Goal: Information Seeking & Learning: Learn about a topic

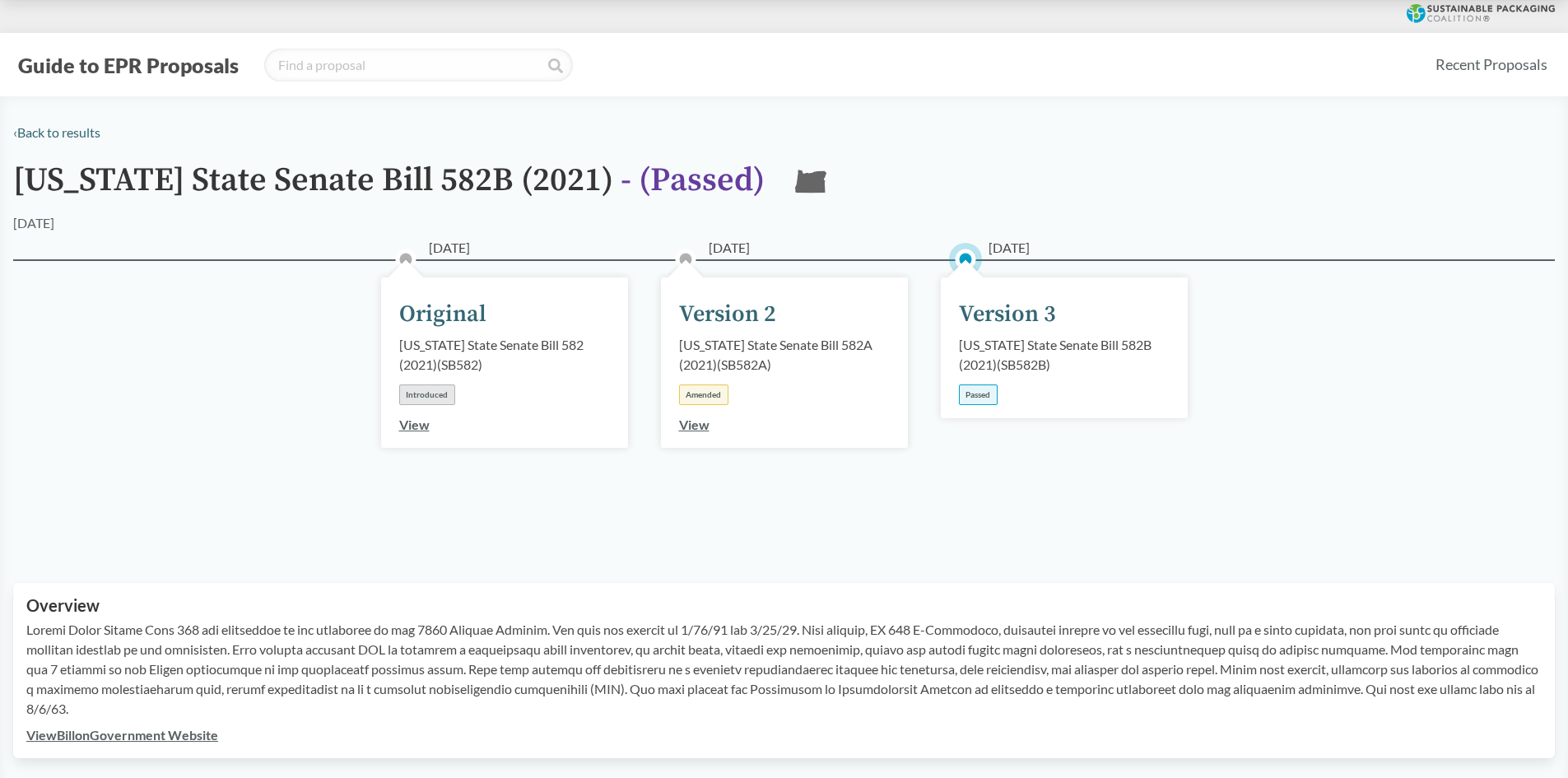
click at [171, 731] on link "View Bill on Government Website" at bounding box center [122, 734] width 192 height 15
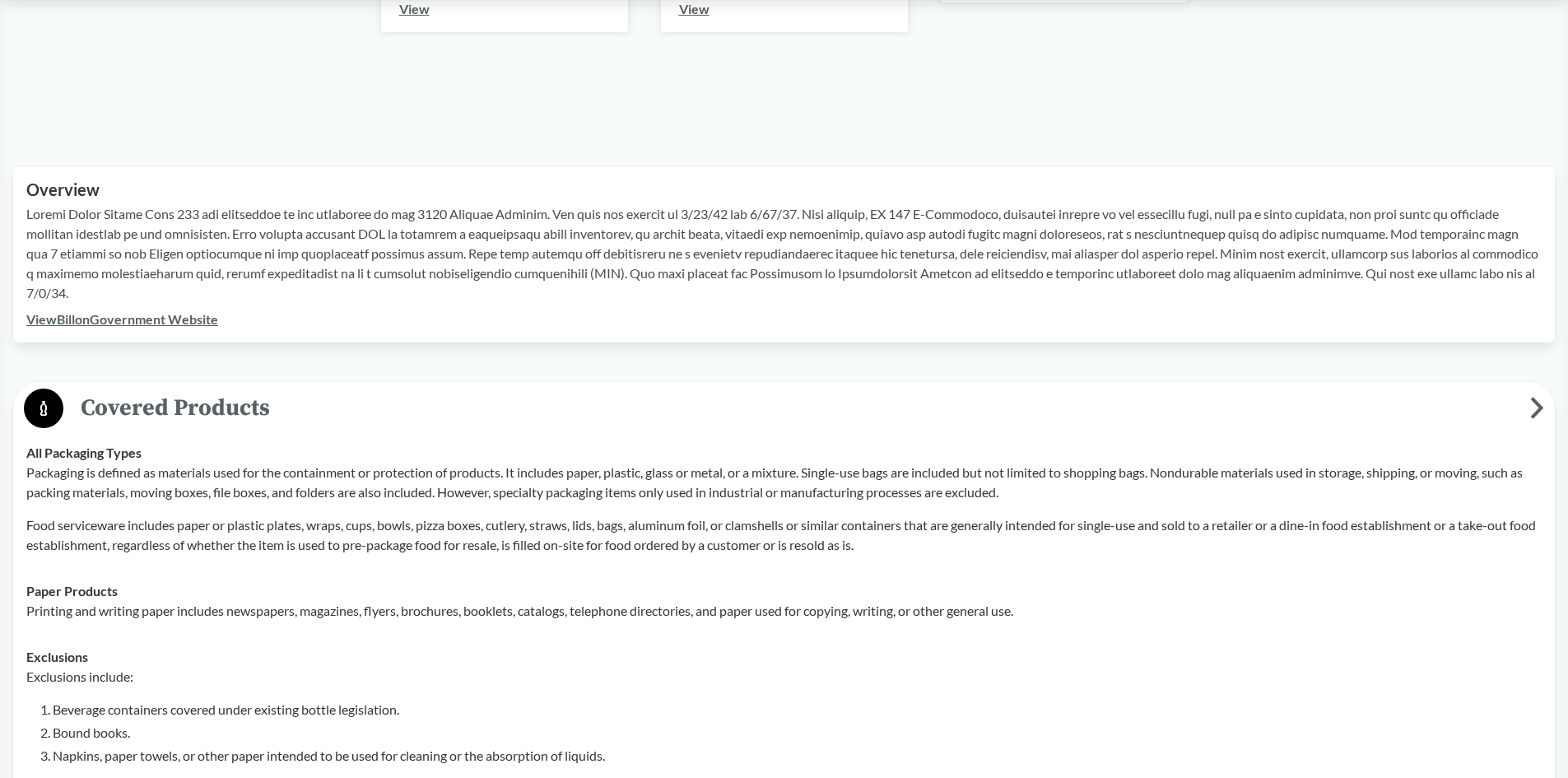
scroll to position [165, 0]
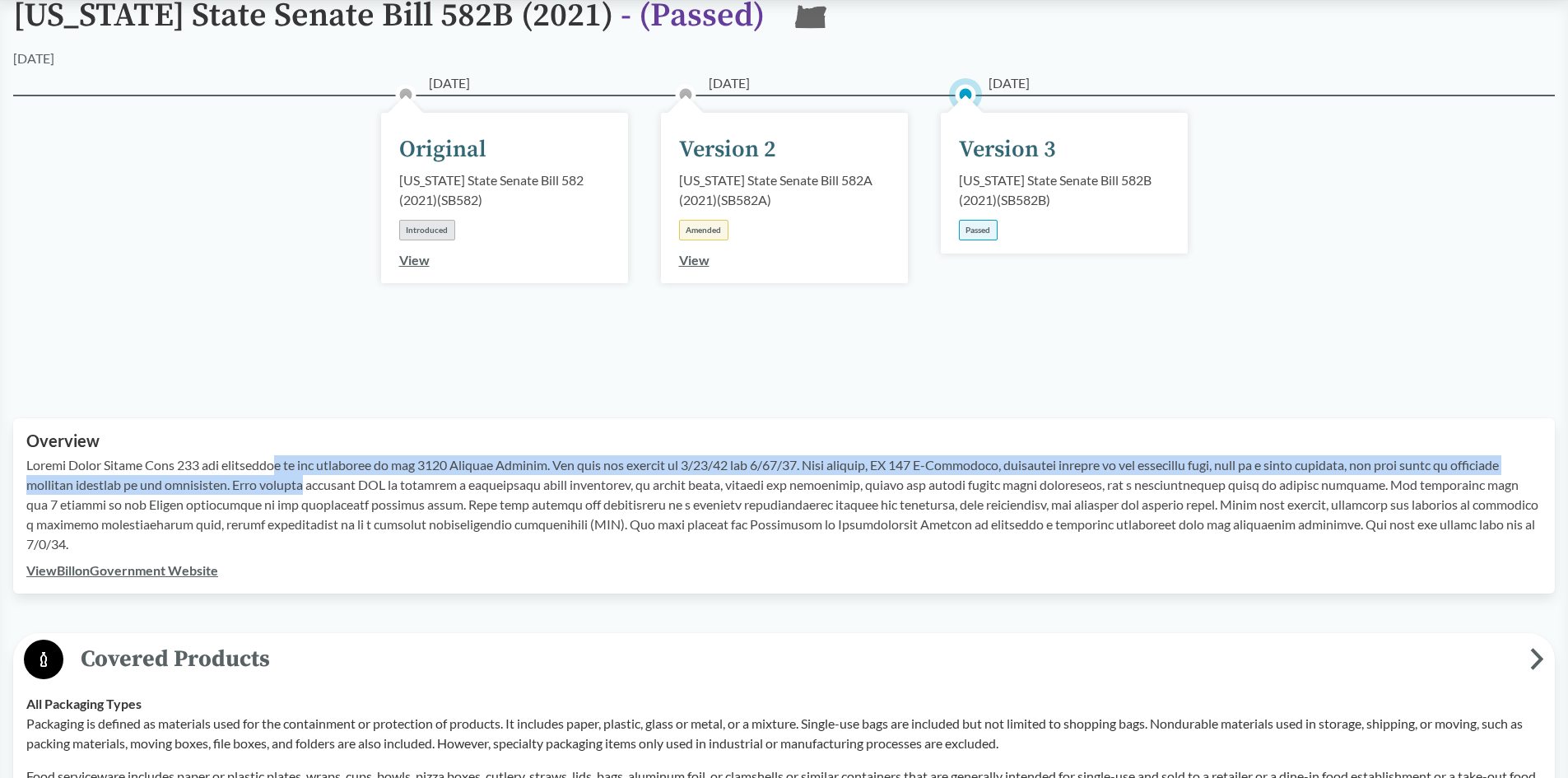
drag, startPoint x: 274, startPoint y: 464, endPoint x: 316, endPoint y: 479, distance: 44.6
click at [316, 479] on p at bounding box center [784, 504] width 1515 height 98
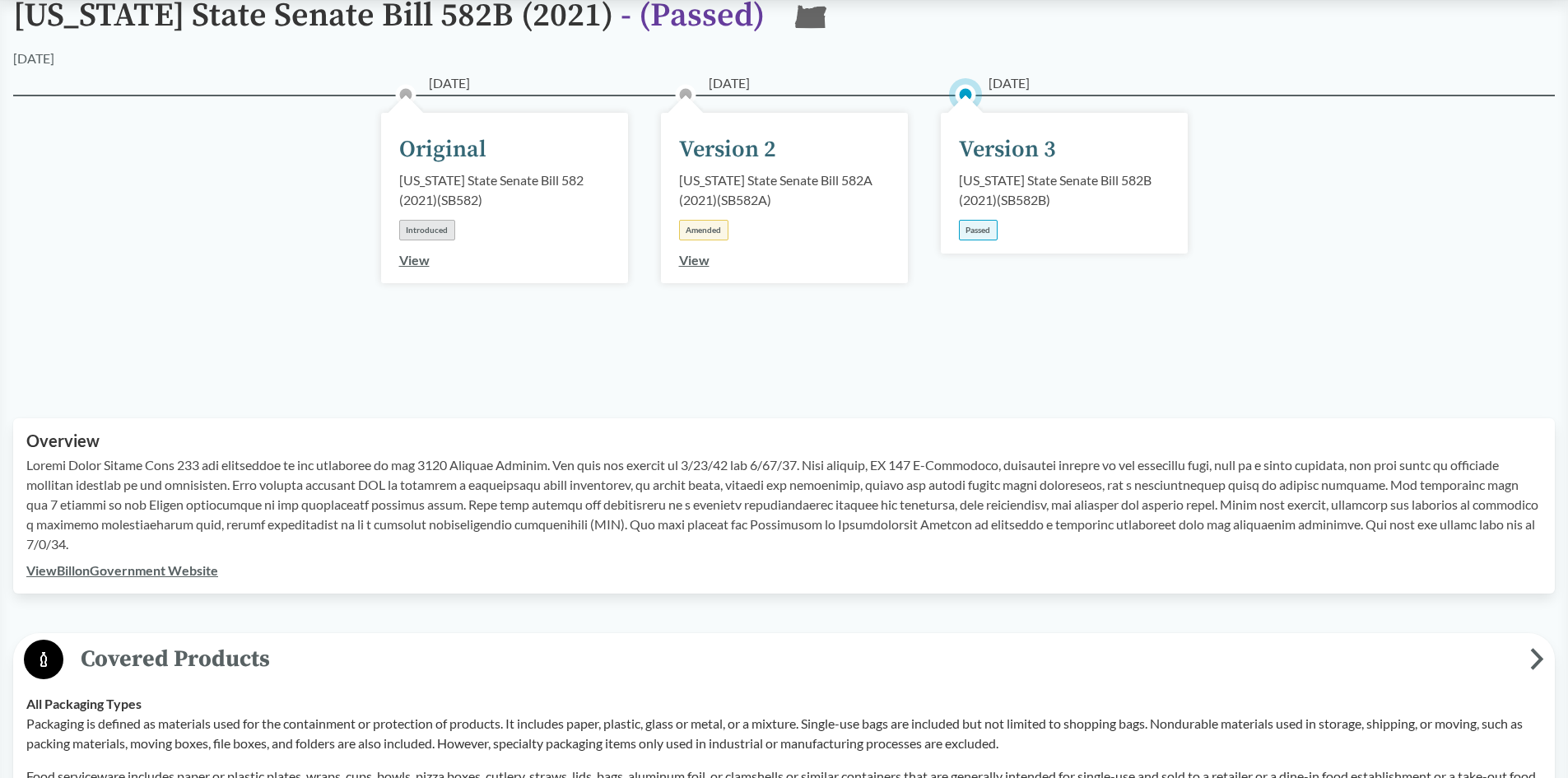
click at [249, 496] on p at bounding box center [784, 504] width 1515 height 98
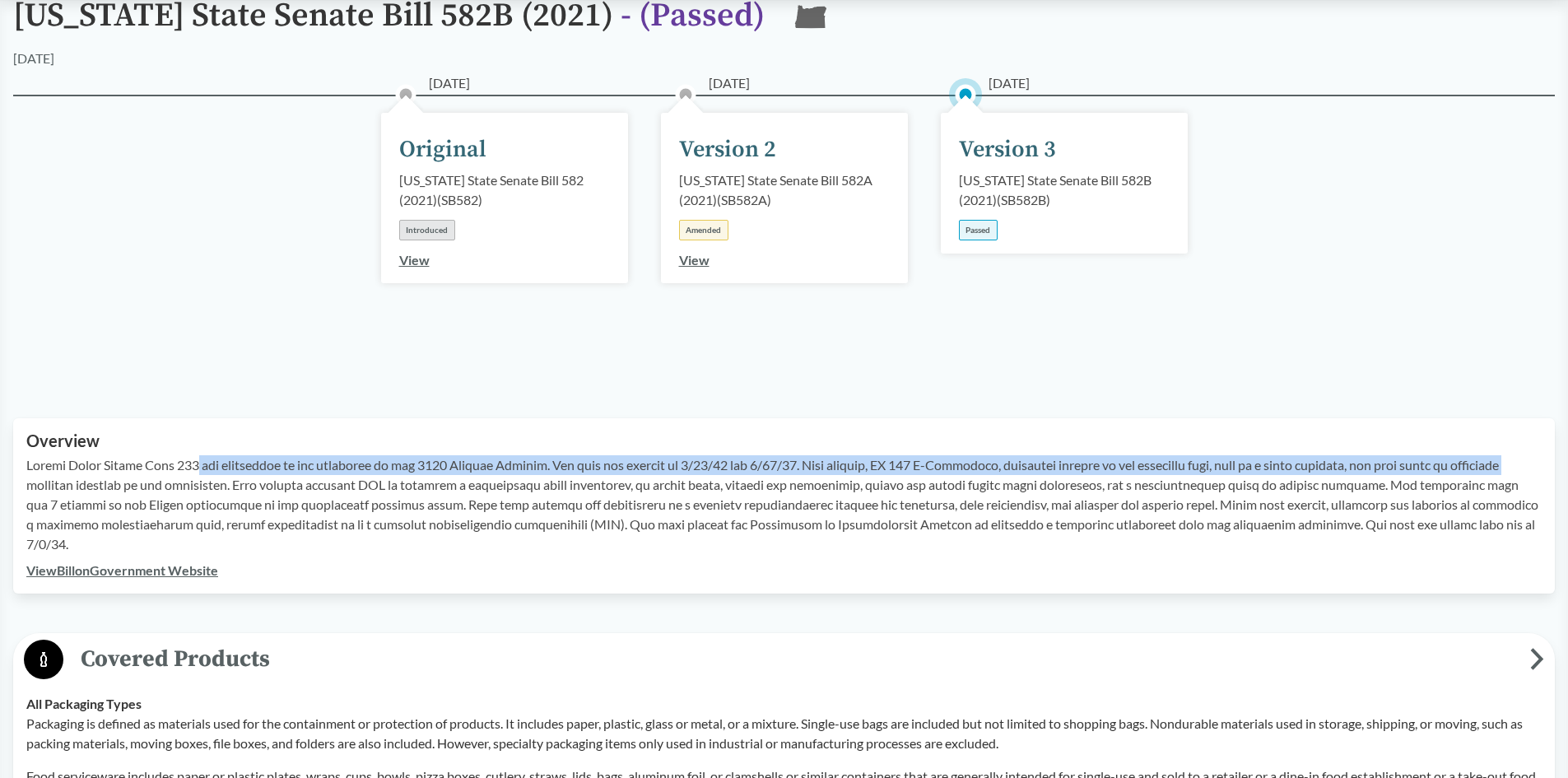
drag, startPoint x: 193, startPoint y: 462, endPoint x: -3, endPoint y: 475, distance: 196.4
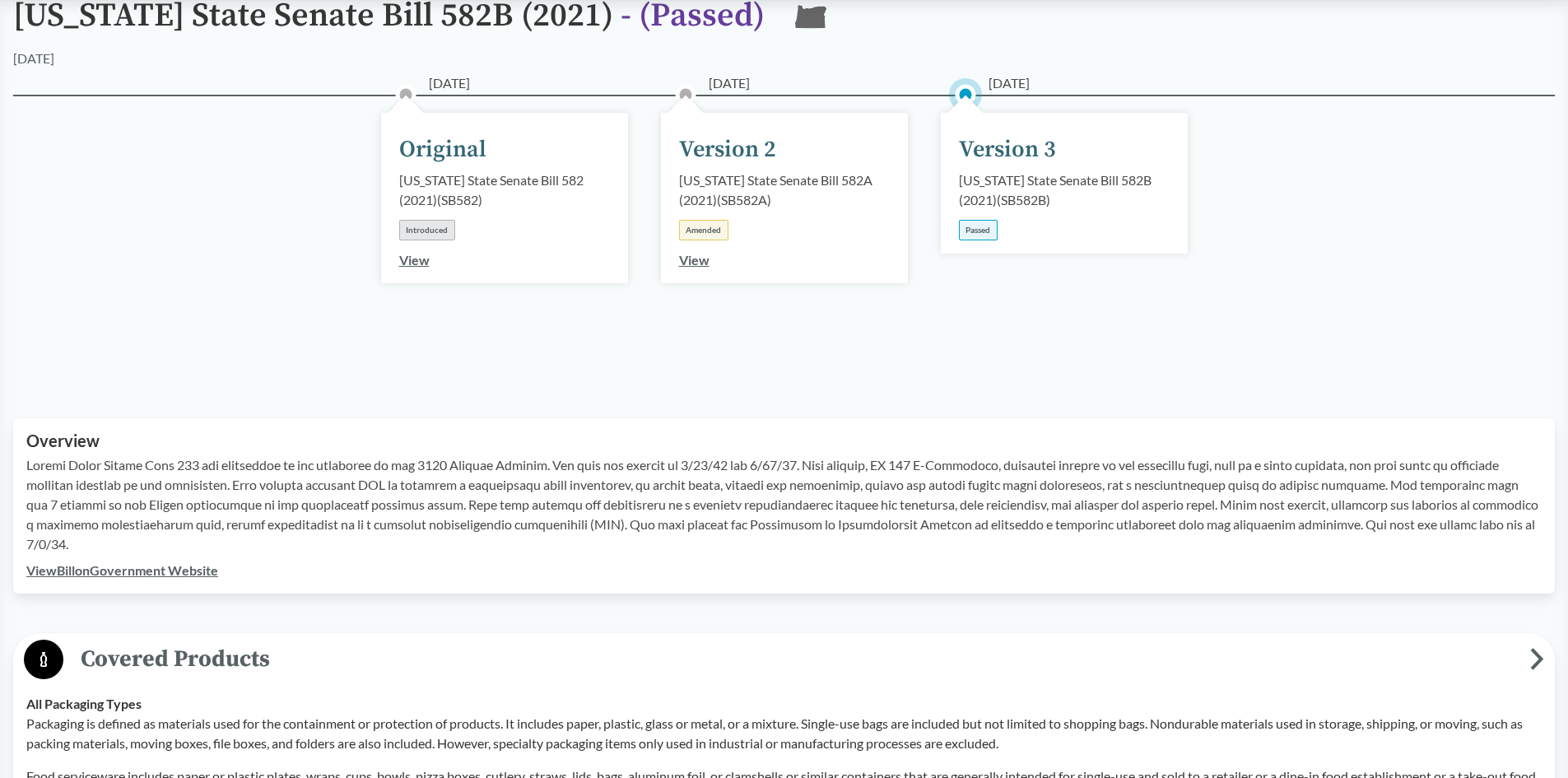
drag, startPoint x: 54, startPoint y: 473, endPoint x: 38, endPoint y: 470, distance: 16.3
click at [54, 473] on p at bounding box center [784, 504] width 1515 height 98
drag, startPoint x: 28, startPoint y: 466, endPoint x: 189, endPoint y: 471, distance: 161.1
click at [189, 471] on p at bounding box center [784, 504] width 1515 height 98
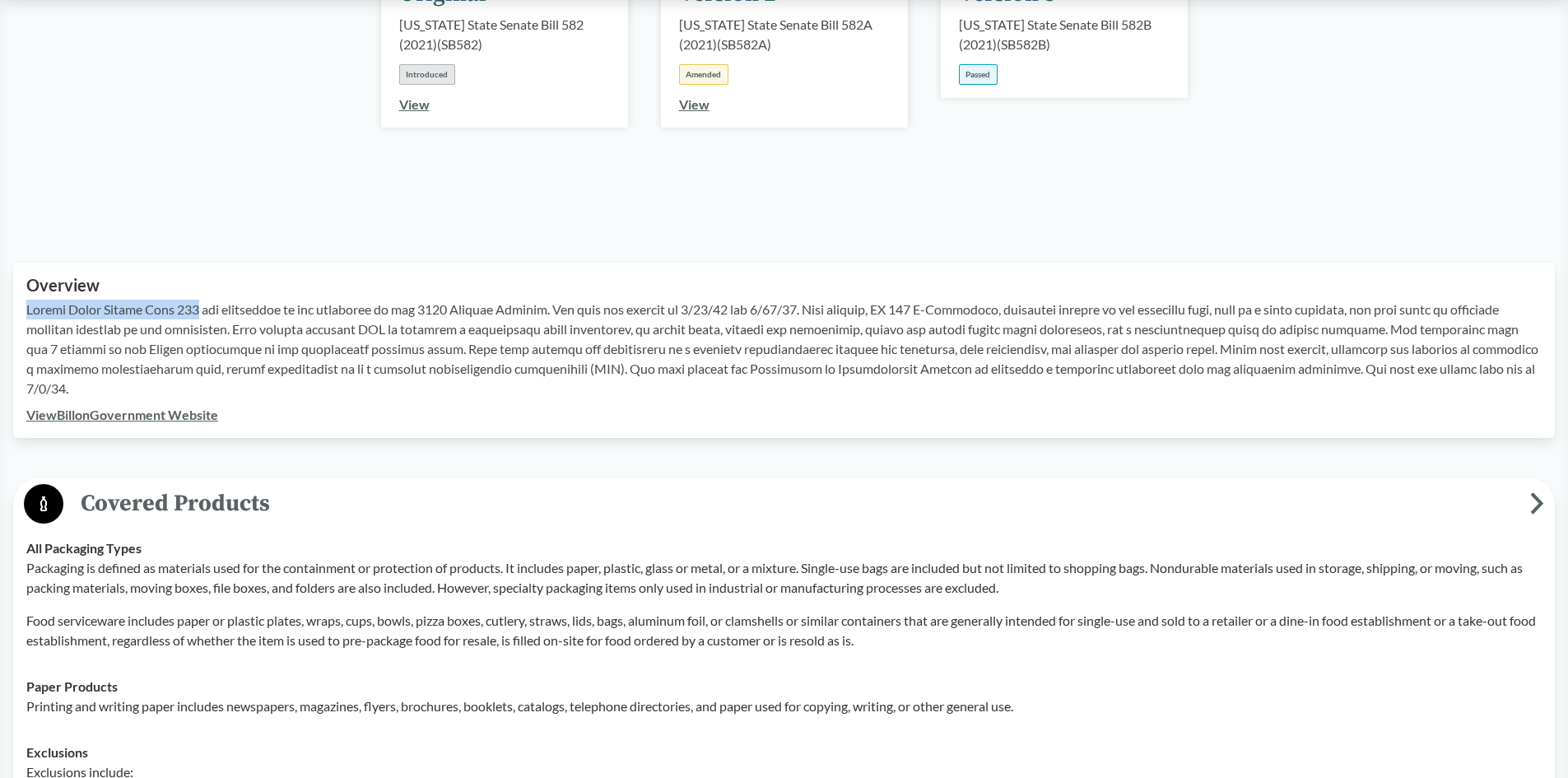
scroll to position [329, 0]
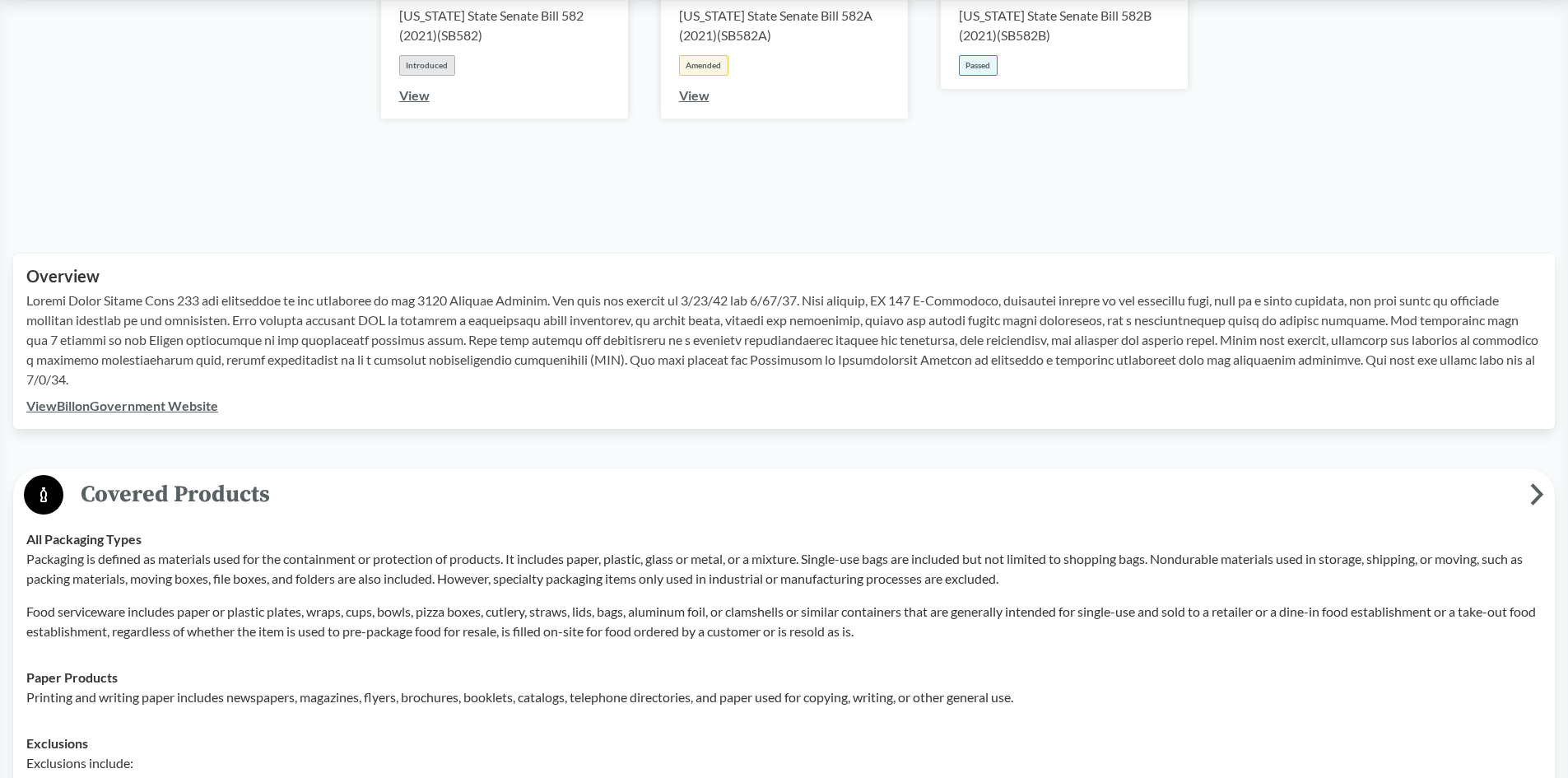
drag, startPoint x: 1005, startPoint y: 308, endPoint x: 954, endPoint y: 312, distance: 51.2
click at [989, 312] on p at bounding box center [784, 339] width 1515 height 98
drag, startPoint x: 890, startPoint y: 299, endPoint x: 989, endPoint y: 308, distance: 99.4
click at [1006, 307] on p at bounding box center [784, 339] width 1515 height 98
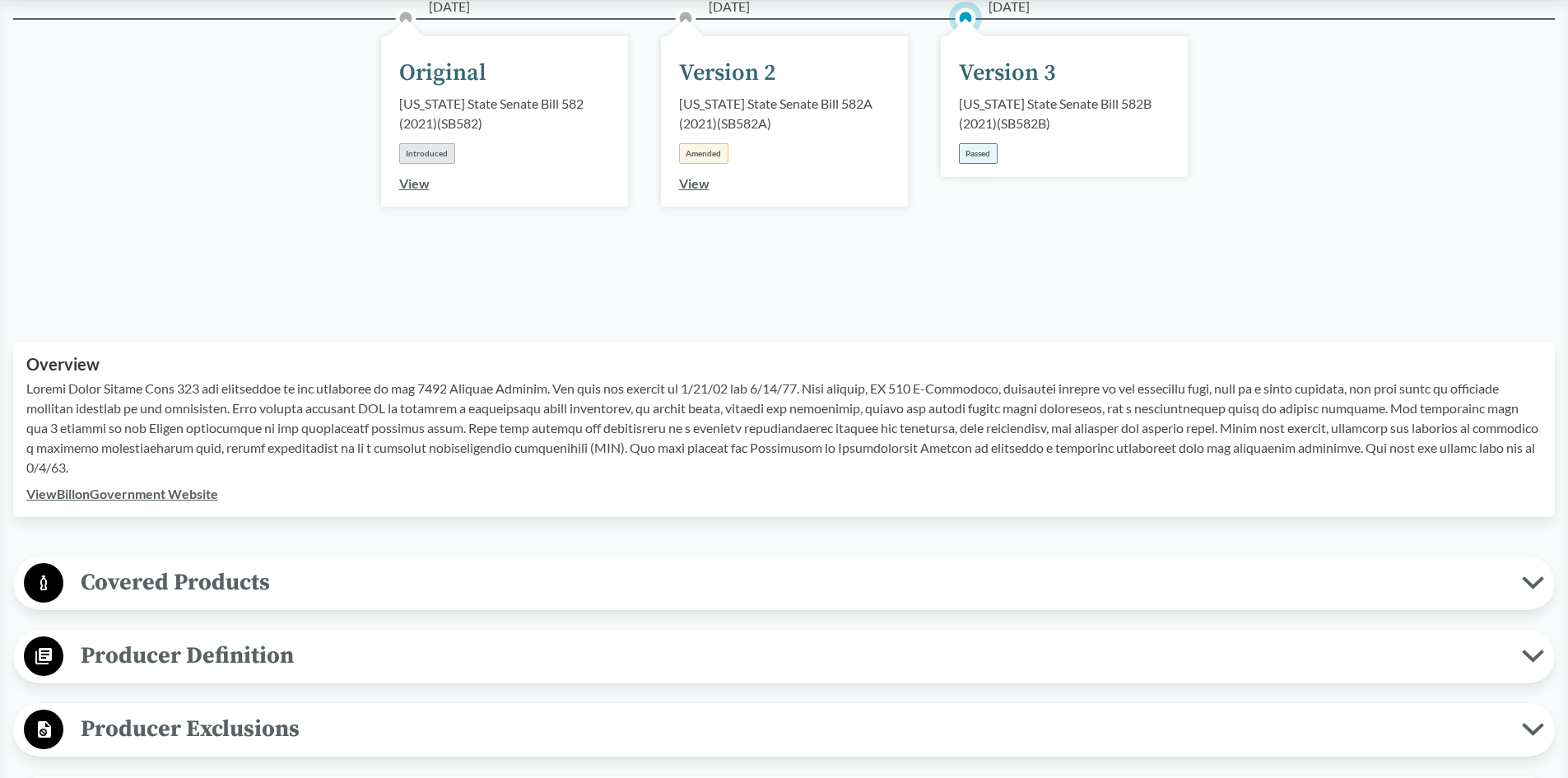
scroll to position [247, 0]
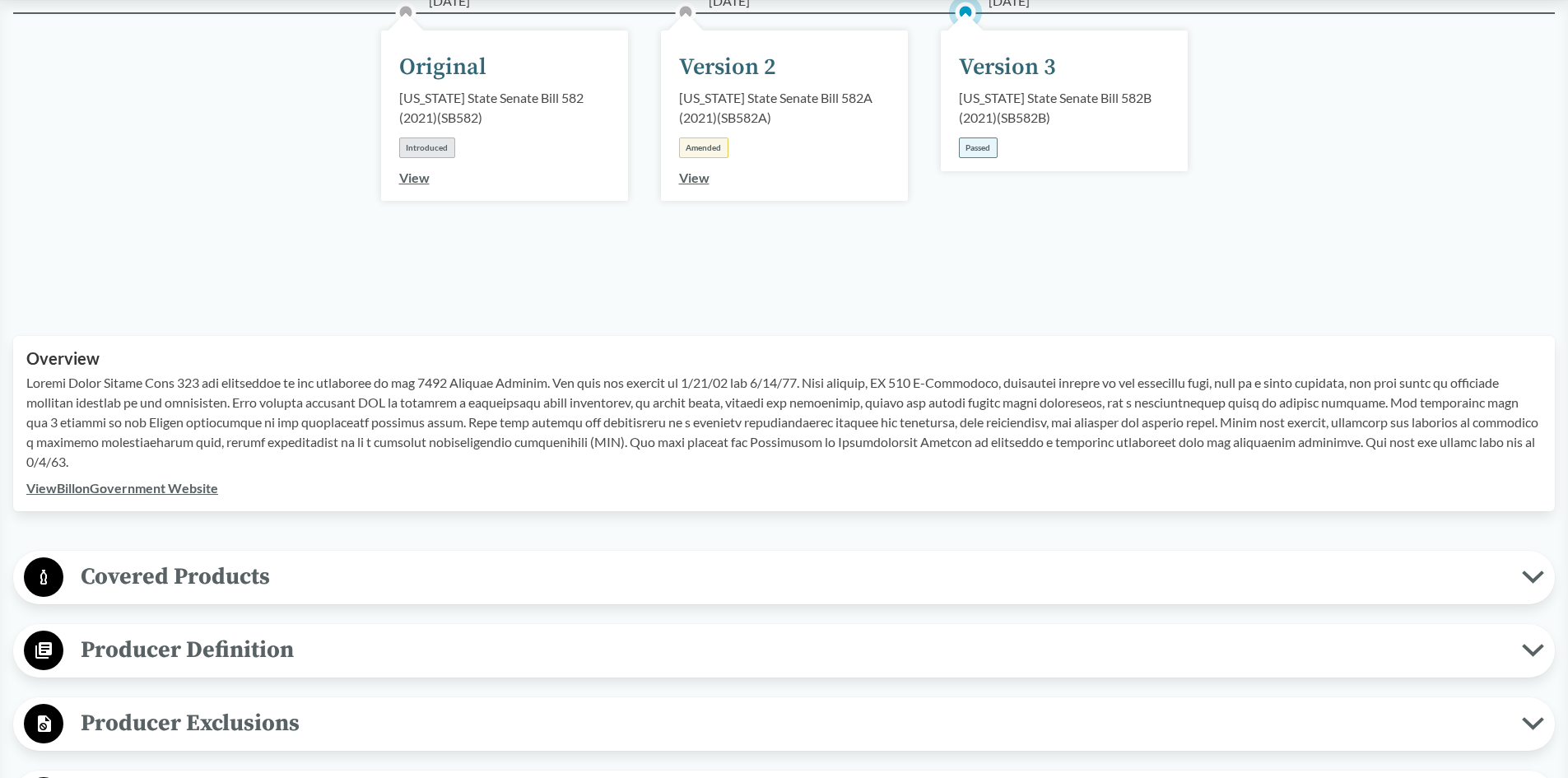
click at [163, 487] on link "View Bill on Government Website" at bounding box center [122, 487] width 192 height 15
